Goal: Task Accomplishment & Management: Manage account settings

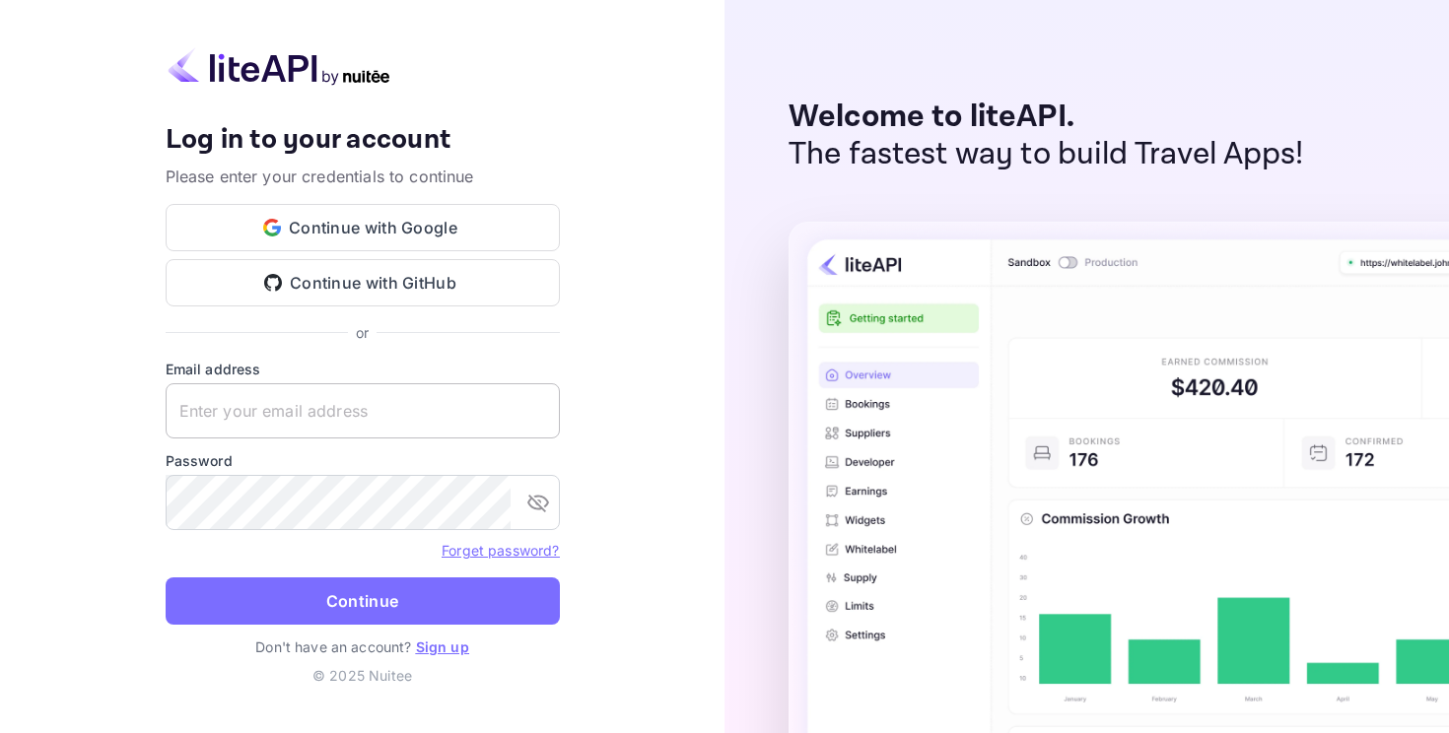
click at [308, 420] on input "text" at bounding box center [363, 410] width 394 height 55
click at [142, 406] on div "Your account has been created successfully, a confirmation link has been sent t…" at bounding box center [362, 366] width 725 height 733
click at [309, 410] on input "text" at bounding box center [363, 410] width 394 height 55
click at [695, 213] on div "Your account has been created successfully, a confirmation link has been sent t…" at bounding box center [362, 366] width 725 height 733
click at [365, 410] on input "text" at bounding box center [363, 410] width 394 height 55
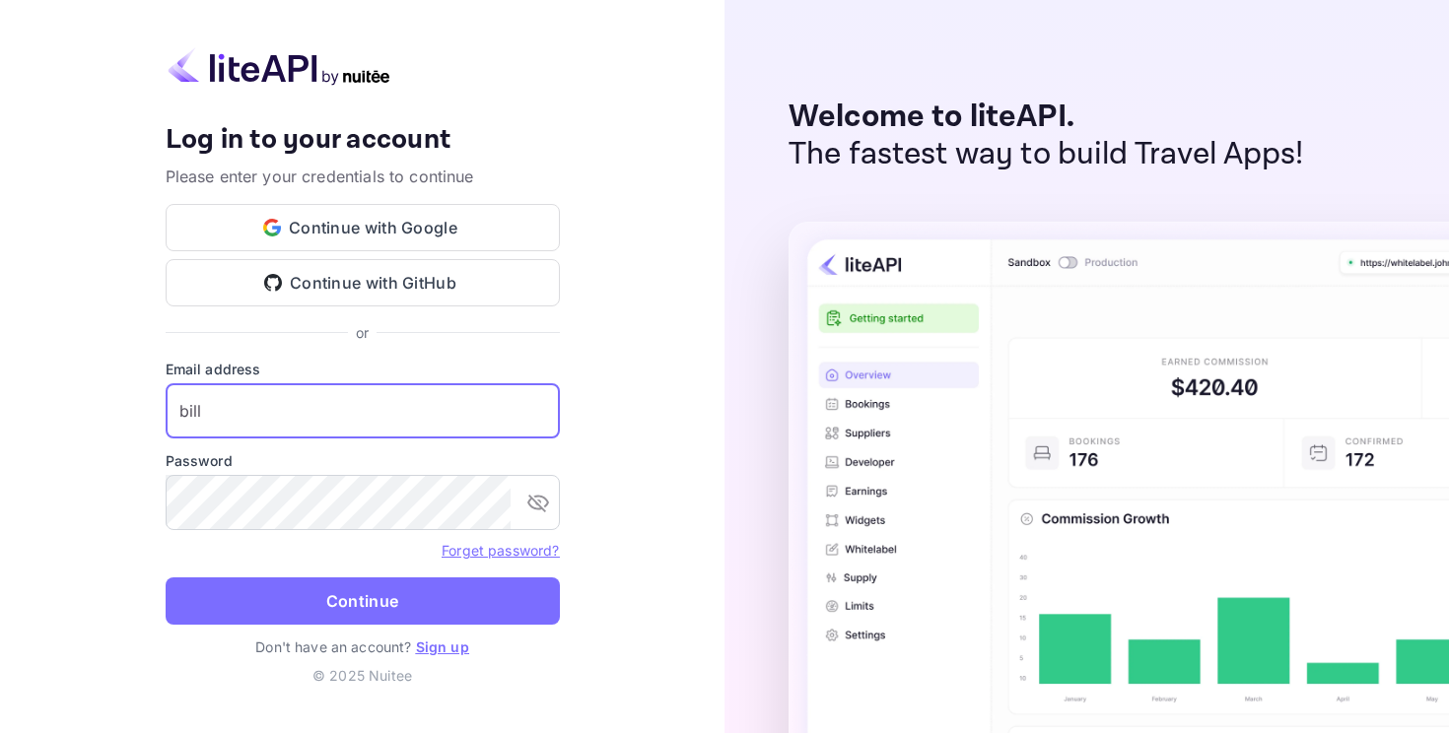
type input "[EMAIL_ADDRESS][DOMAIN_NAME]"
click at [166, 578] on button "Continue" at bounding box center [363, 601] width 394 height 47
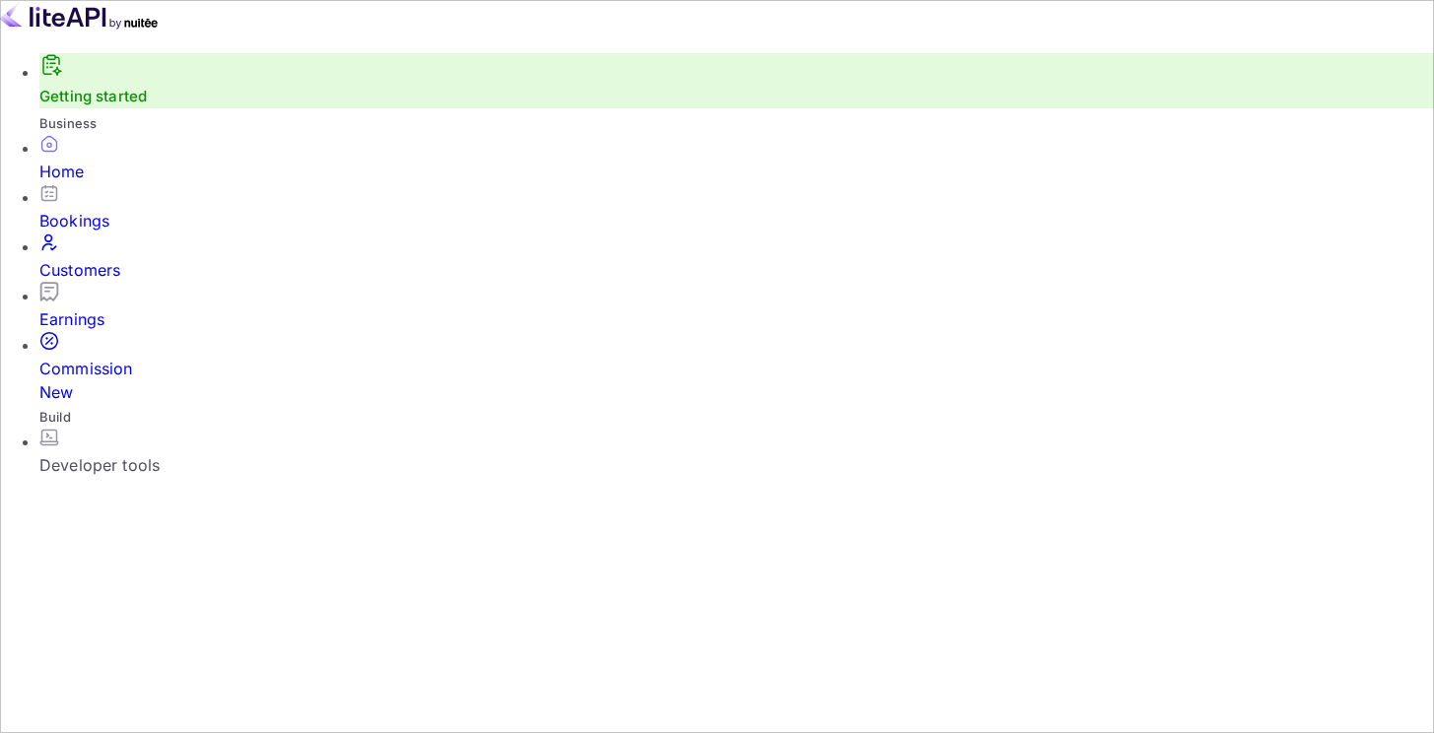
scroll to position [255, 0]
drag, startPoint x: 573, startPoint y: 325, endPoint x: 581, endPoint y: 359, distance: 34.4
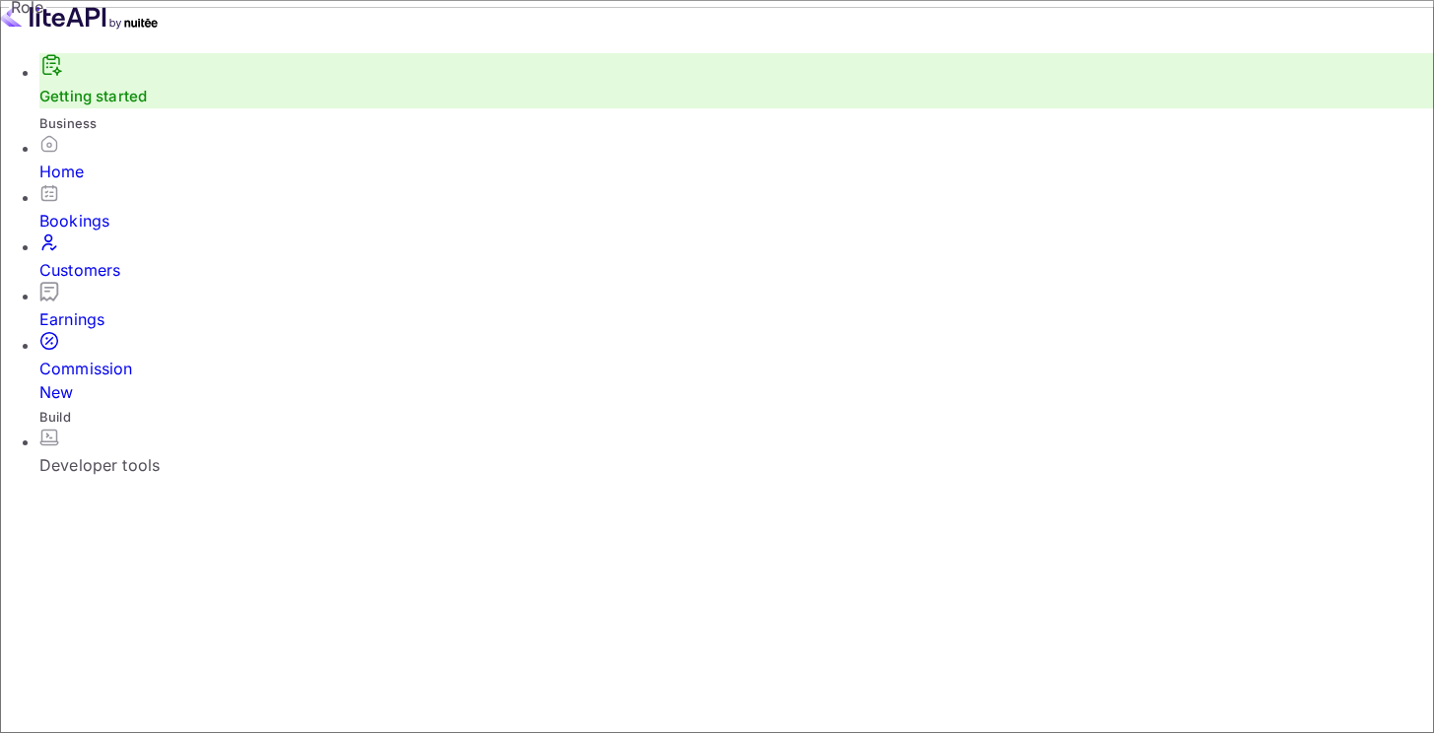
scroll to position [109, 0]
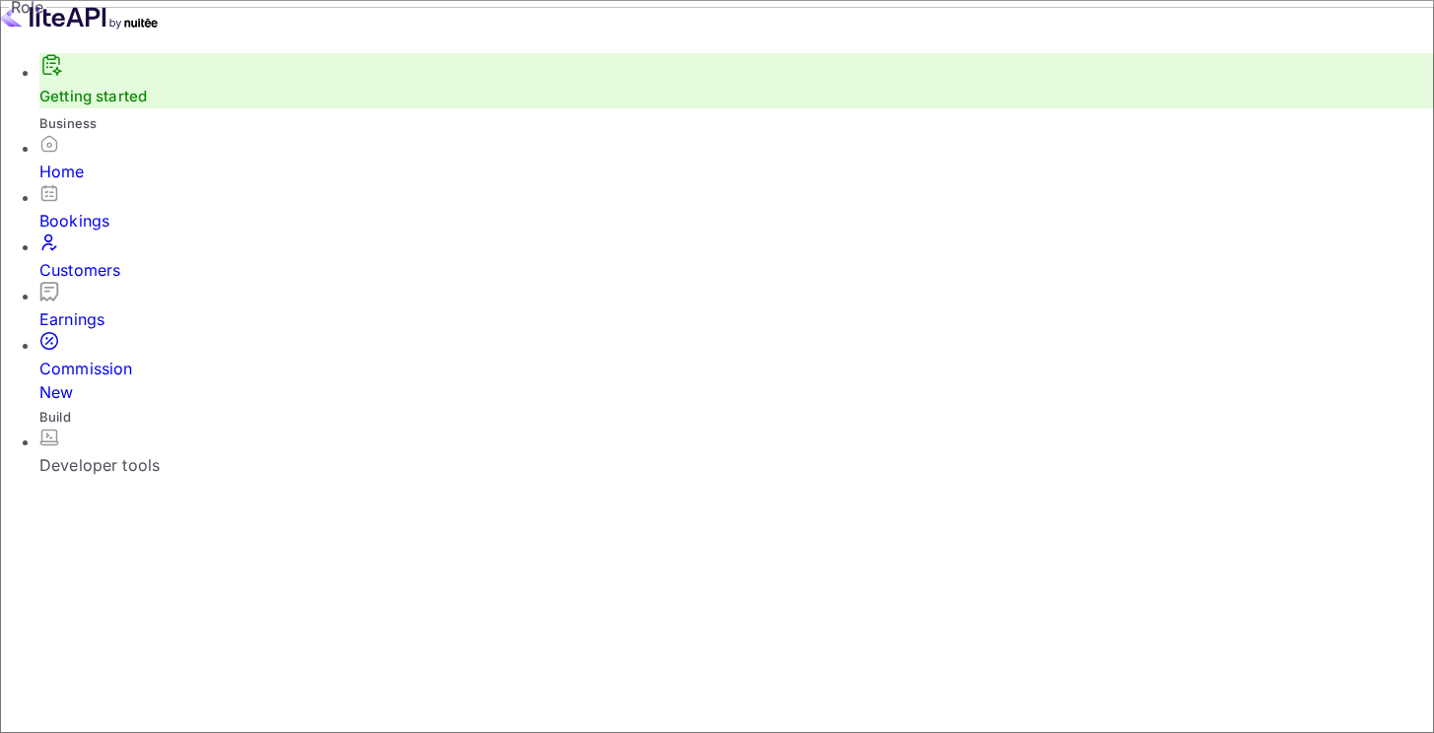
scroll to position [109, 0]
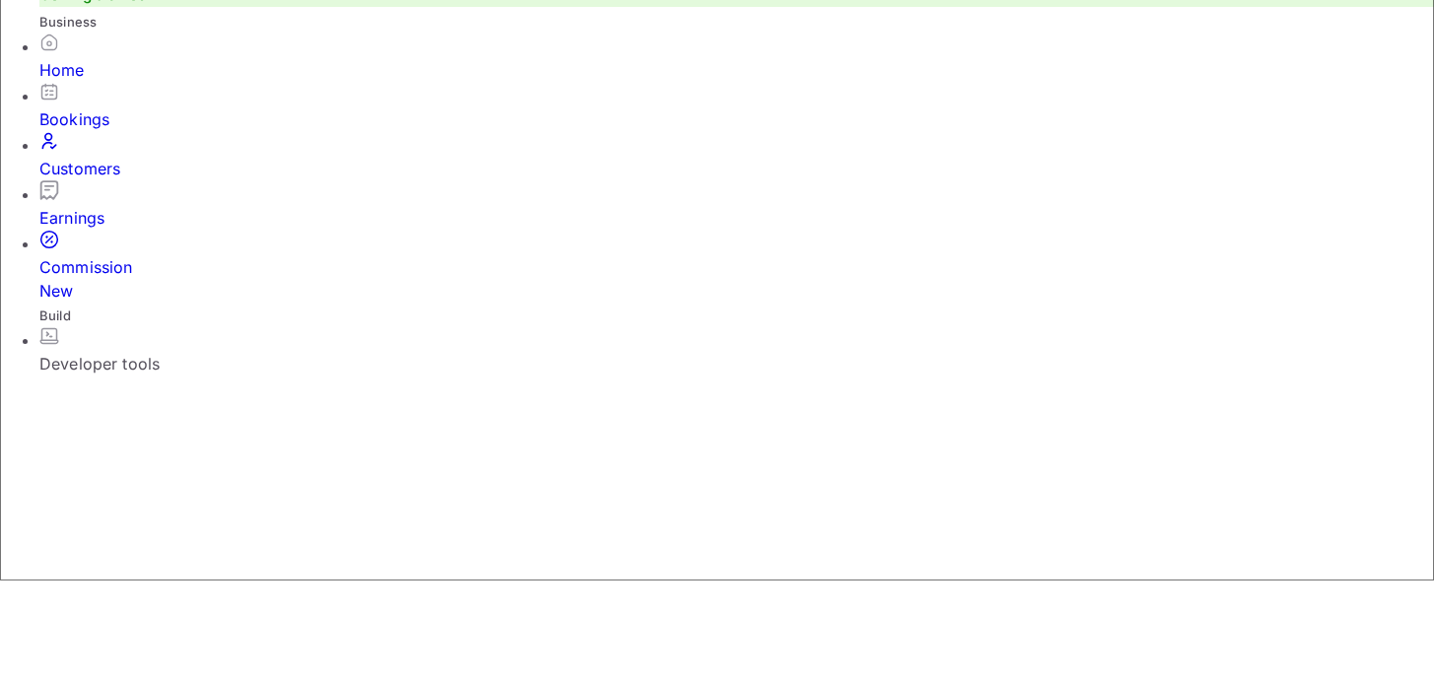
scroll to position [161, 0]
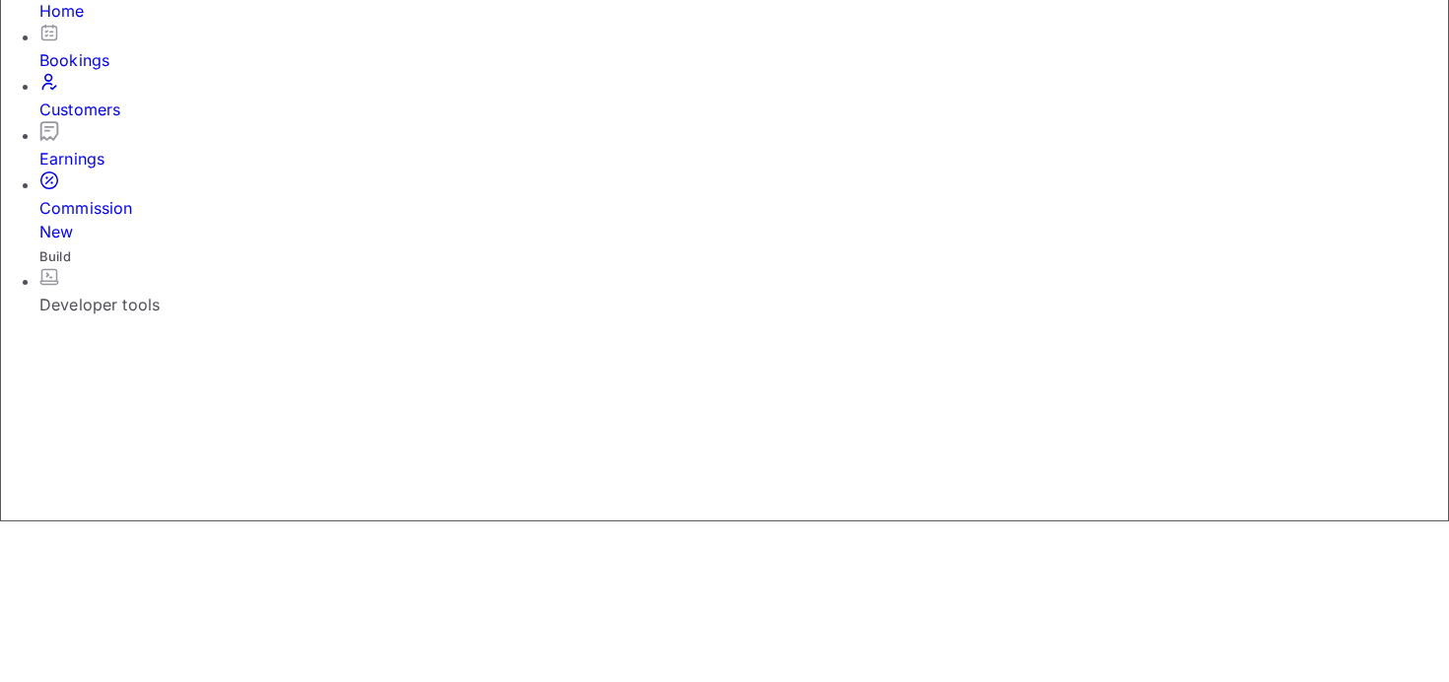
radio input "true"
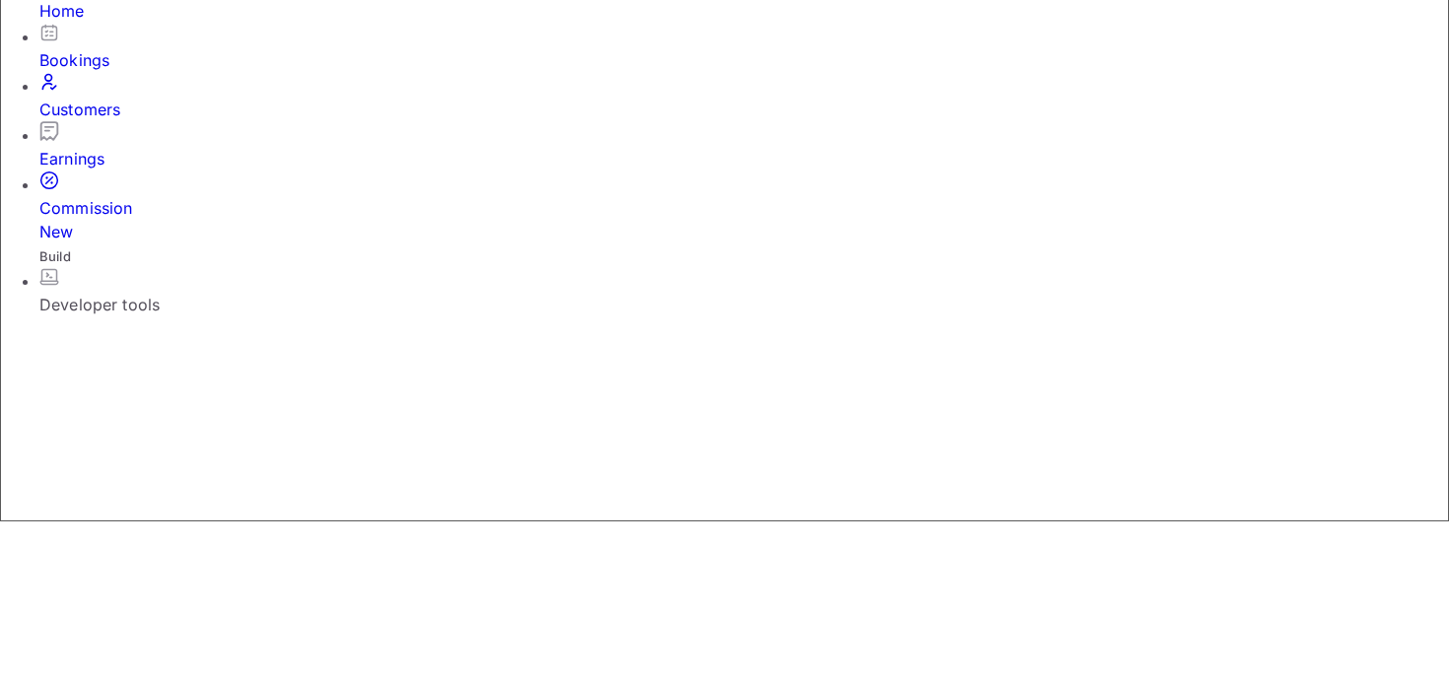
radio input "true"
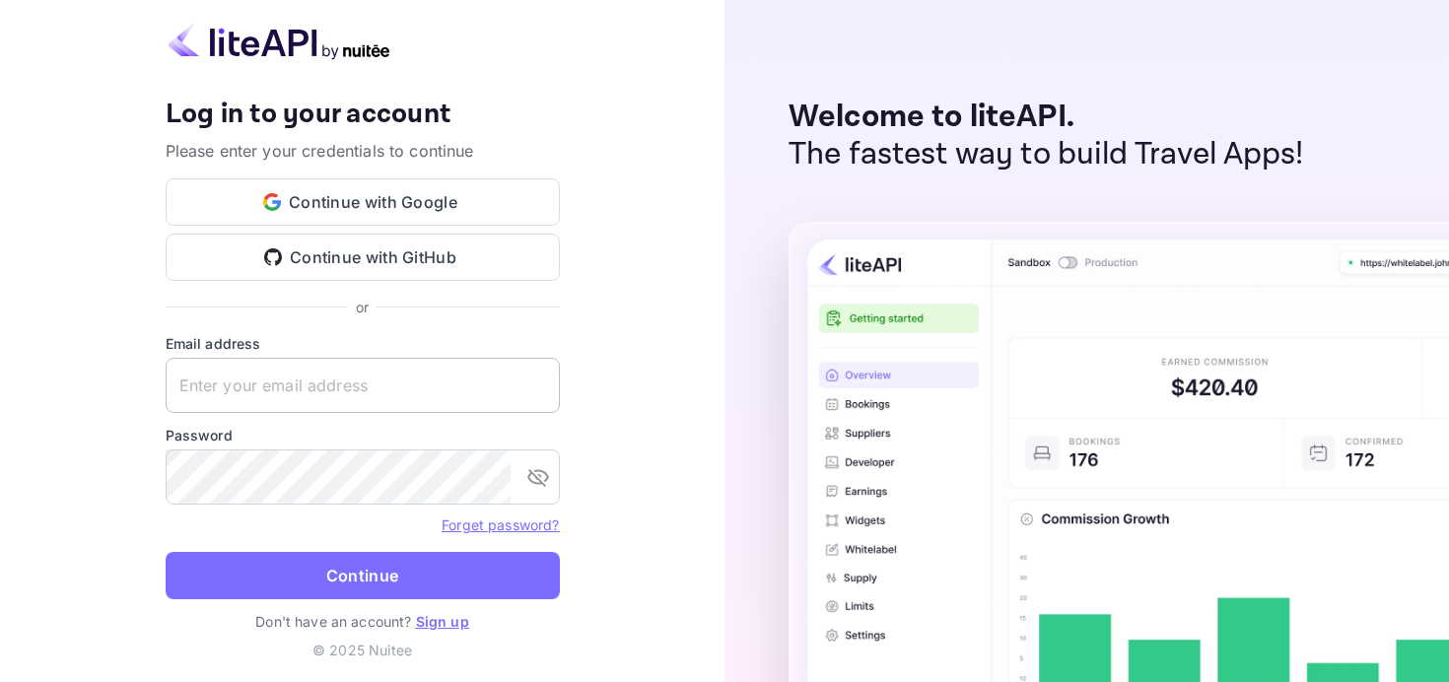
click at [409, 372] on input "text" at bounding box center [363, 385] width 394 height 55
click at [659, 317] on div "Your account has been created successfully, a confirmation link has been sent t…" at bounding box center [362, 341] width 725 height 682
drag, startPoint x: 646, startPoint y: 298, endPoint x: 379, endPoint y: 160, distance: 300.7
click at [646, 298] on div "Your account has been created successfully, a confirmation link has been sent t…" at bounding box center [362, 341] width 725 height 682
